Goal: Check status

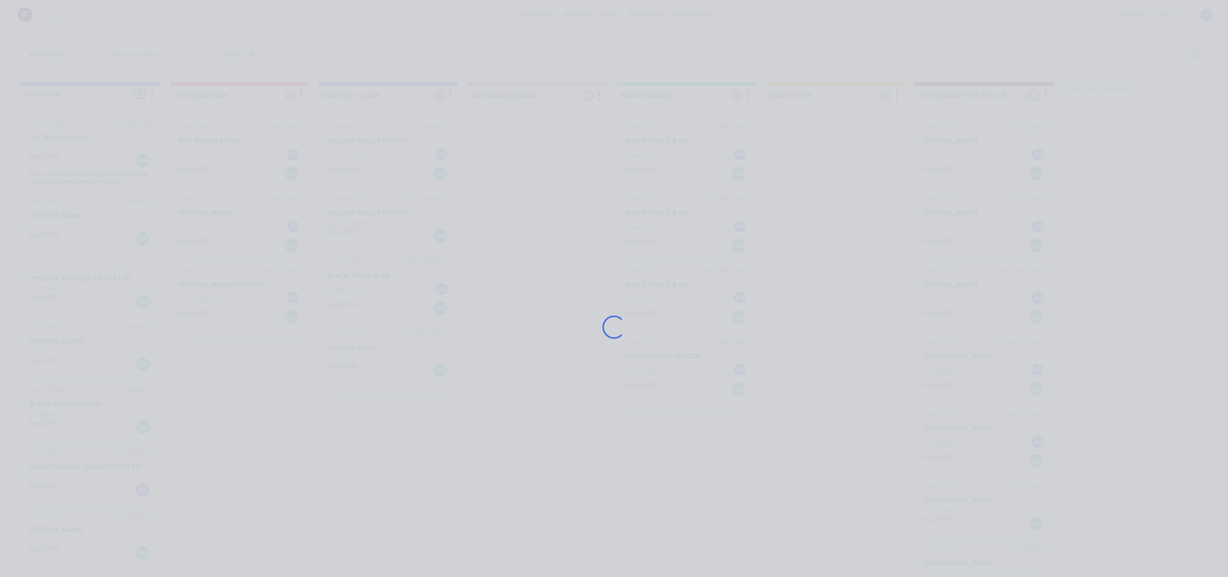
scroll to position [0, 53]
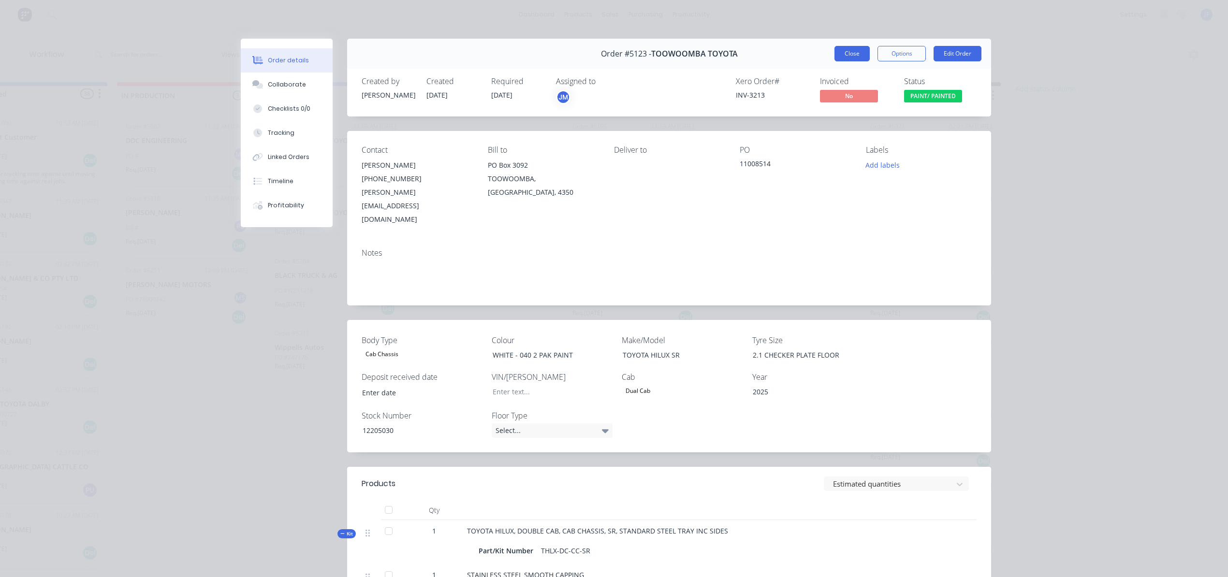
click at [845, 53] on button "Close" at bounding box center [851, 53] width 35 height 15
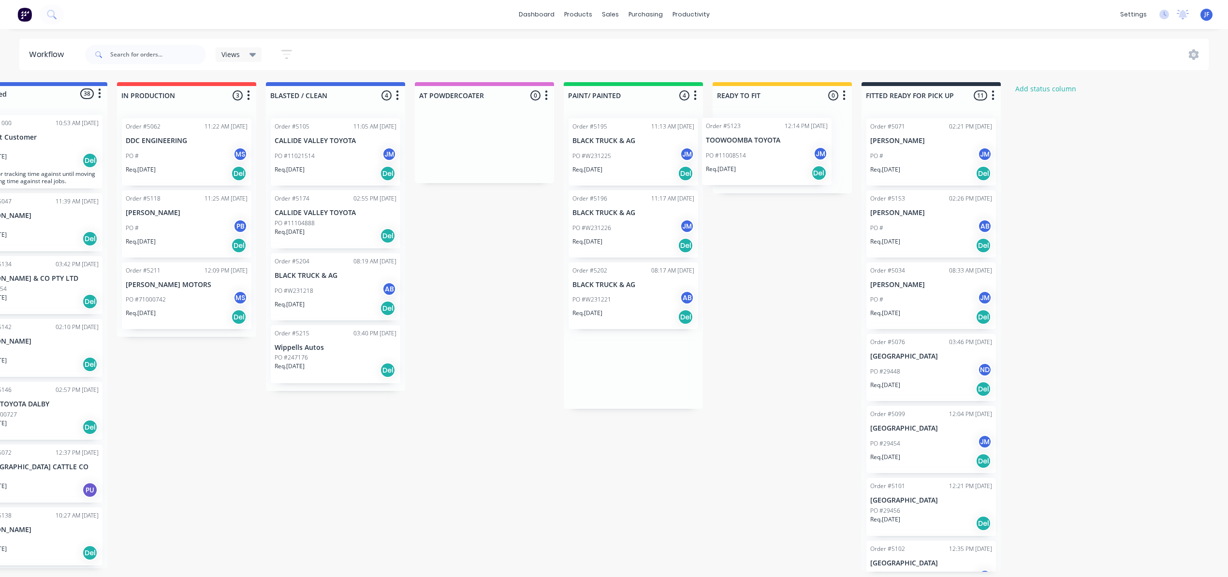
drag, startPoint x: 635, startPoint y: 381, endPoint x: 778, endPoint y: 153, distance: 268.9
click at [778, 153] on div "Submitted 38 Status colour #4169E1 hex #4169E1 Save Cancel Summaries Total orde…" at bounding box center [606, 327] width 1332 height 490
click at [635, 235] on div "PO #W231226 JM" at bounding box center [633, 228] width 122 height 18
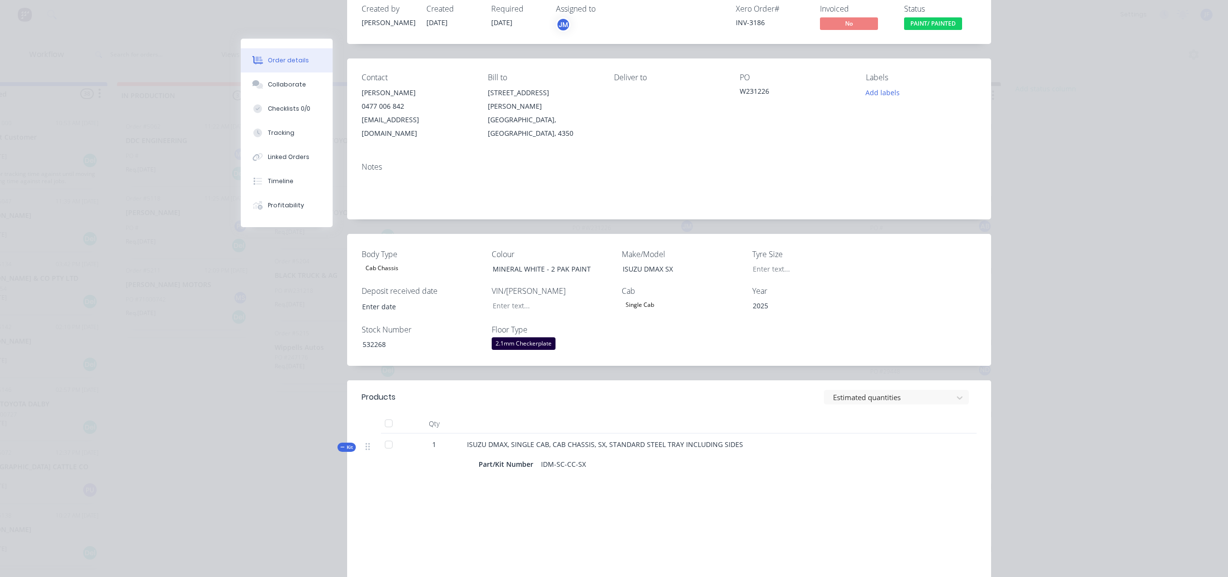
scroll to position [0, 0]
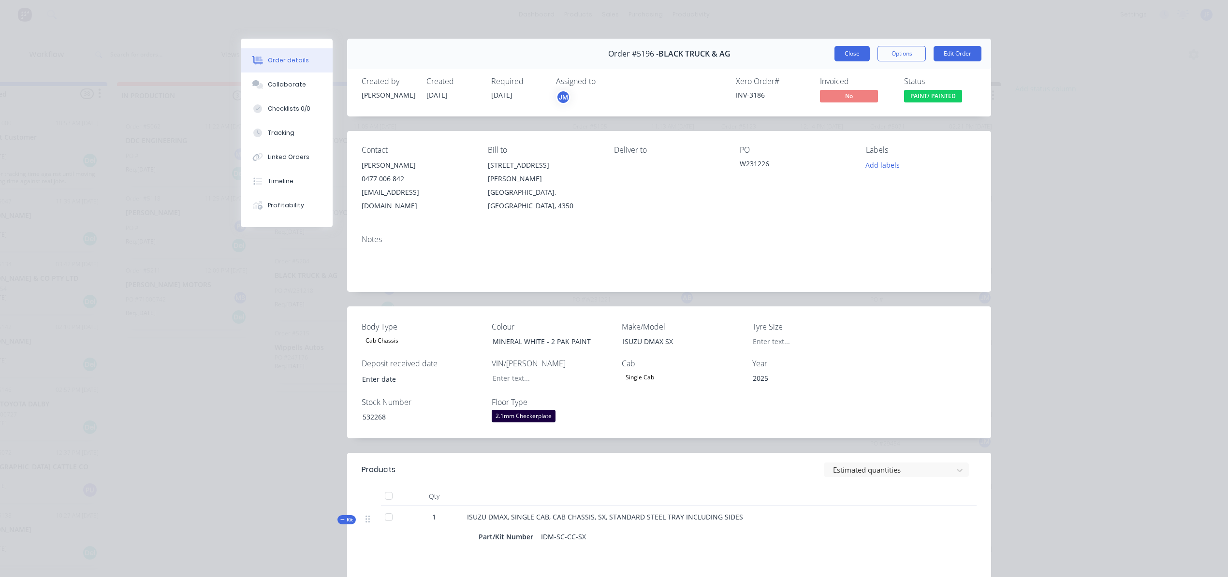
click at [855, 57] on button "Close" at bounding box center [851, 53] width 35 height 15
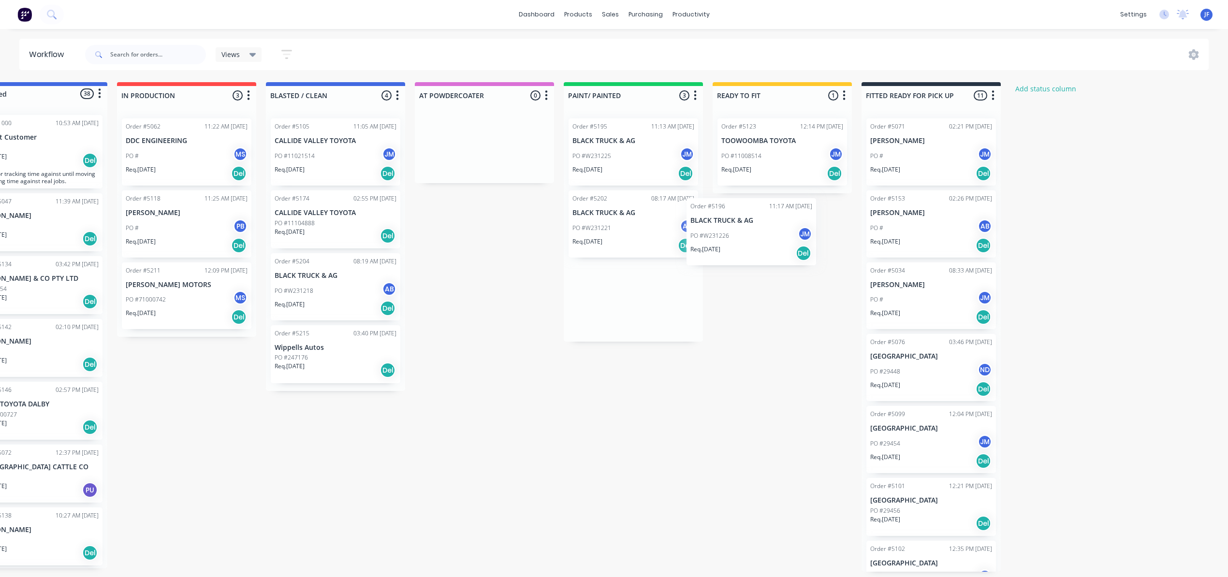
drag, startPoint x: 643, startPoint y: 236, endPoint x: 788, endPoint y: 236, distance: 145.0
click at [788, 236] on div "Submitted 38 Status colour #4169E1 hex #4169E1 Save Cancel Summaries Total orde…" at bounding box center [606, 327] width 1332 height 490
click at [644, 233] on div "PO #W231221 AB" at bounding box center [633, 228] width 122 height 18
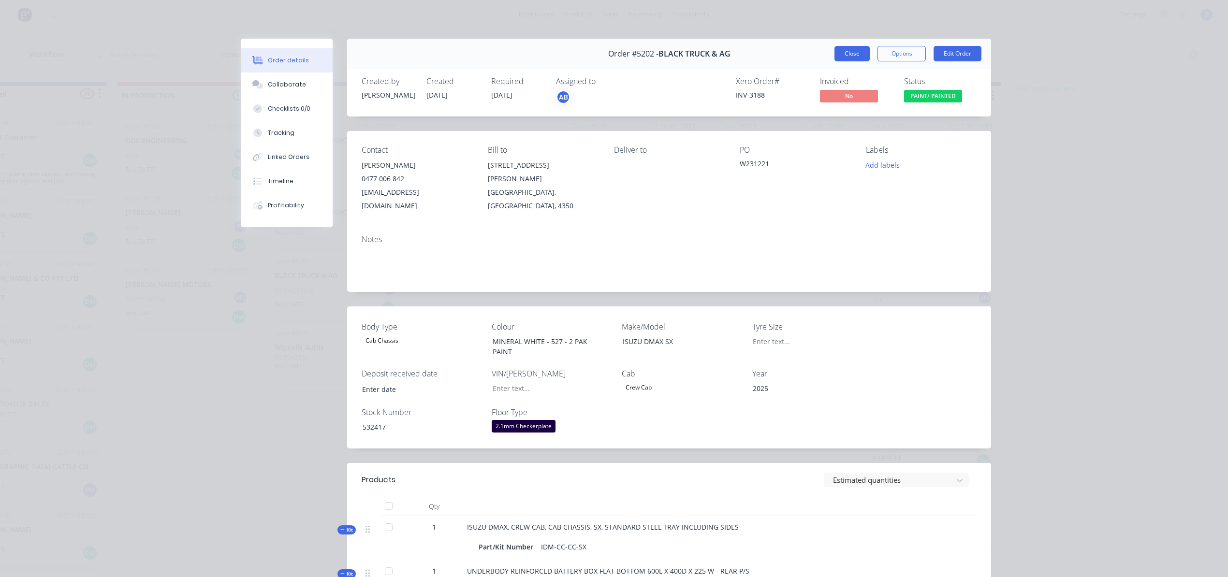
click at [841, 54] on button "Close" at bounding box center [851, 53] width 35 height 15
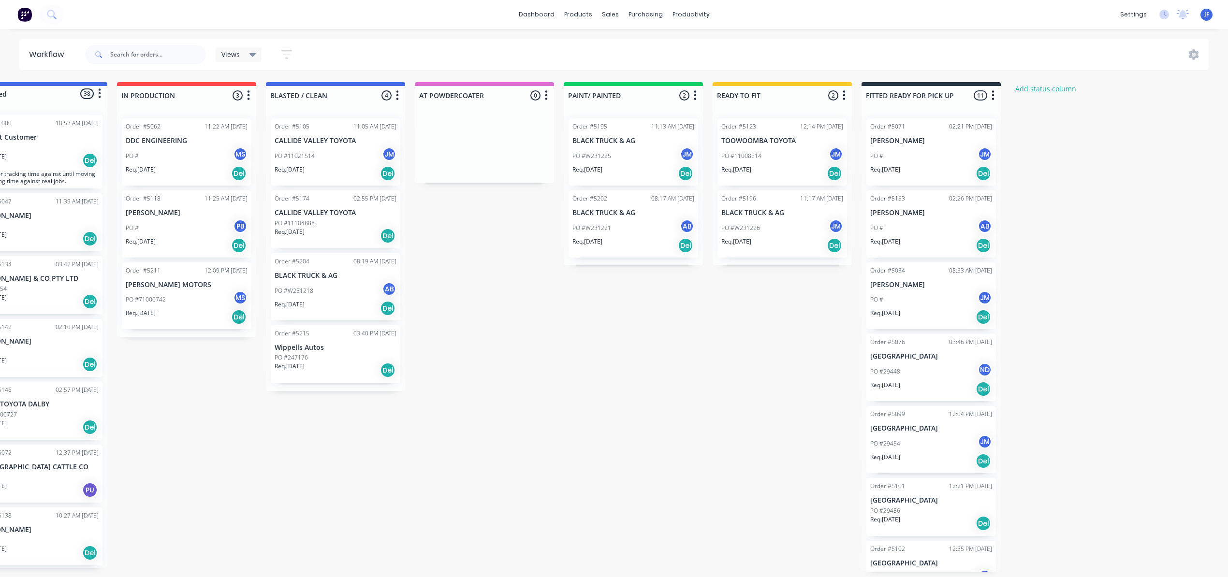
click at [618, 161] on div "PO #W231225 JM" at bounding box center [633, 156] width 122 height 18
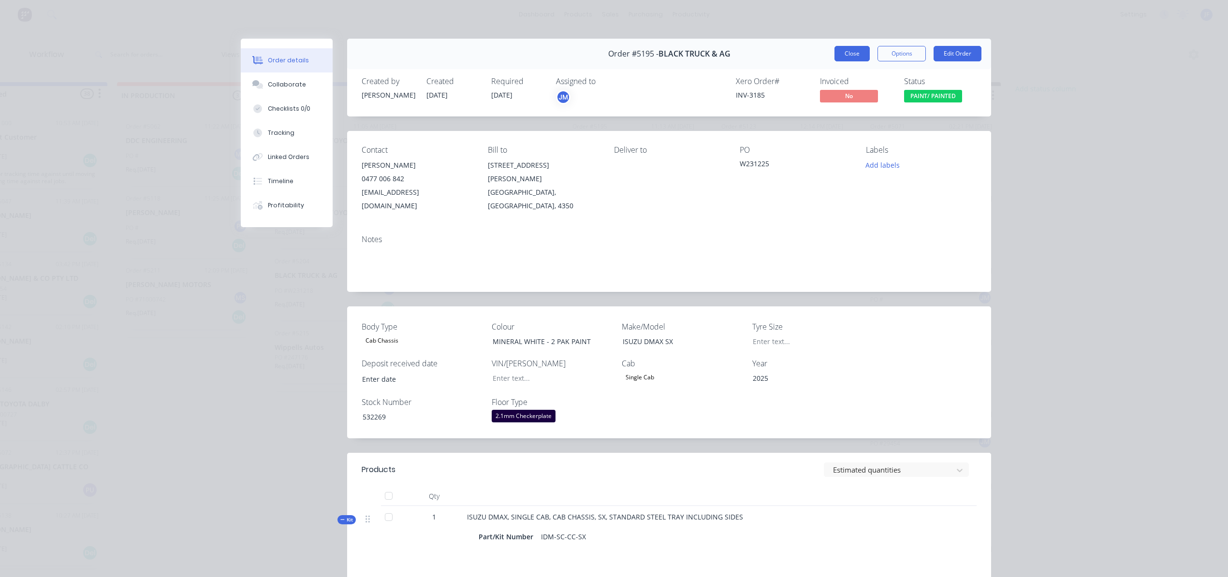
click at [848, 52] on button "Close" at bounding box center [851, 53] width 35 height 15
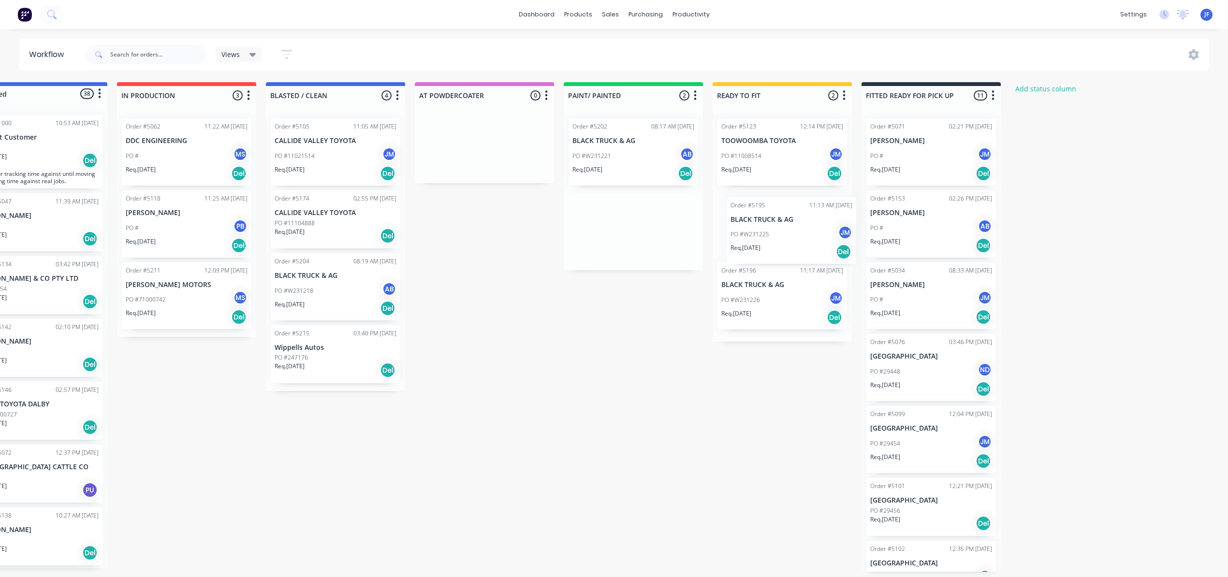
drag, startPoint x: 639, startPoint y: 147, endPoint x: 800, endPoint y: 230, distance: 181.8
click at [800, 230] on div "Submitted 38 Status colour #4169E1 hex #4169E1 Save Cancel Summaries Total orde…" at bounding box center [606, 327] width 1332 height 490
click at [328, 292] on div "PO #W231218 AB" at bounding box center [336, 291] width 122 height 18
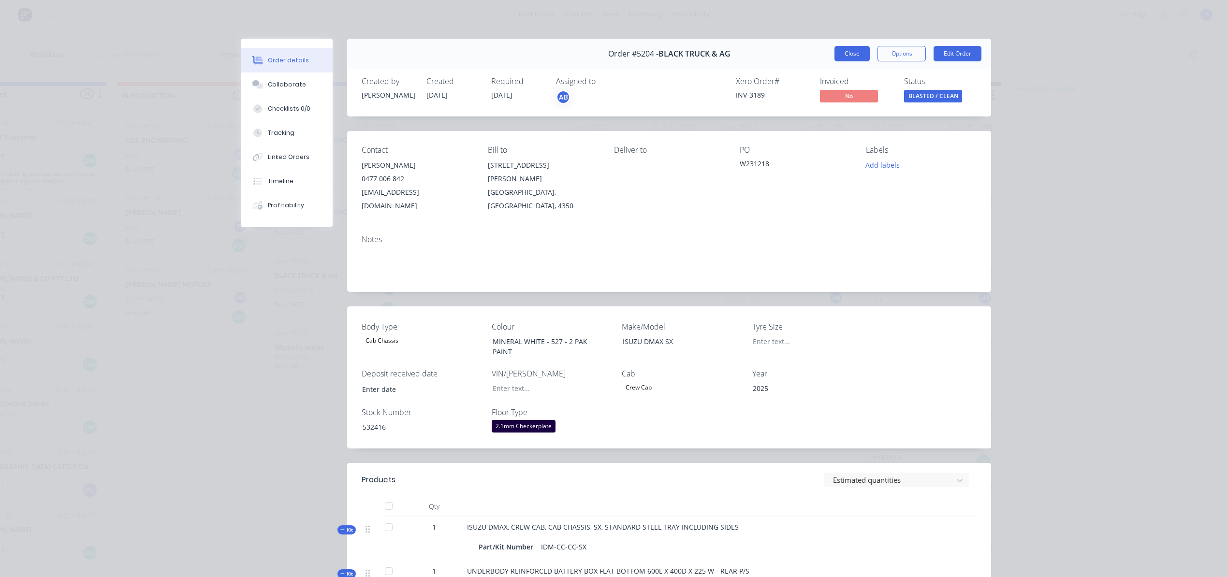
click at [841, 59] on button "Close" at bounding box center [851, 53] width 35 height 15
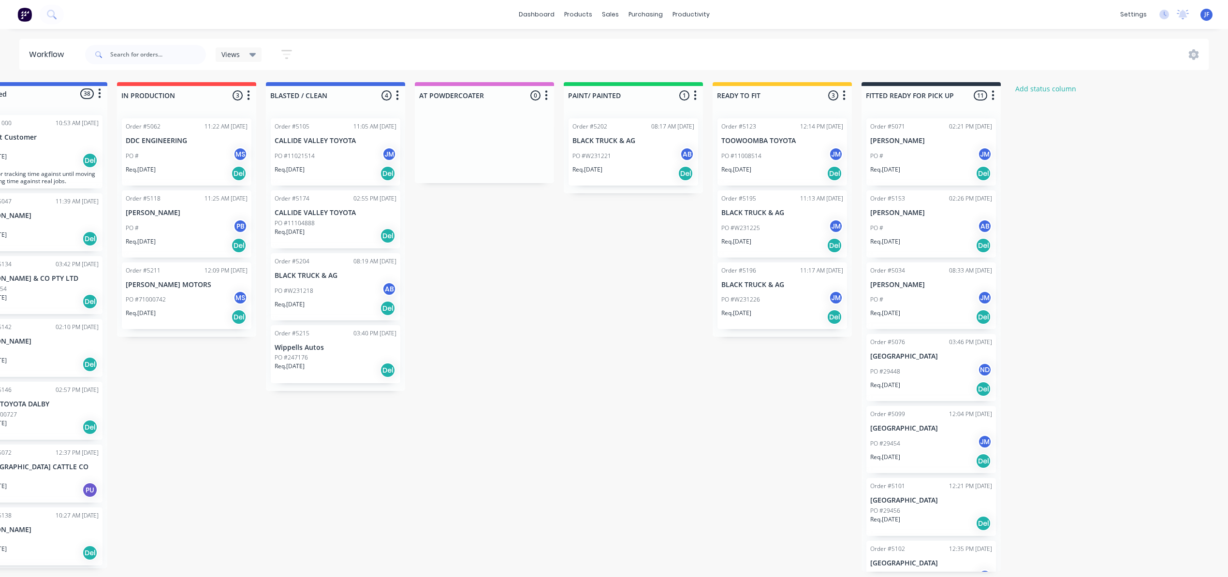
click at [186, 225] on div "PO # PB" at bounding box center [187, 228] width 122 height 18
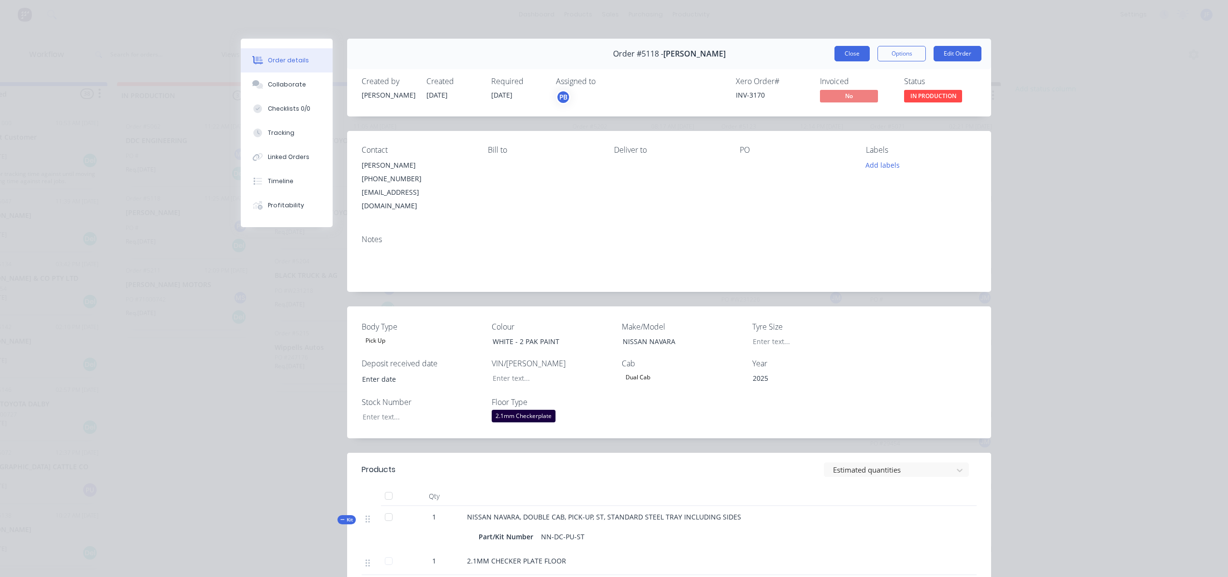
click at [839, 55] on button "Close" at bounding box center [851, 53] width 35 height 15
